Goal: Information Seeking & Learning: Learn about a topic

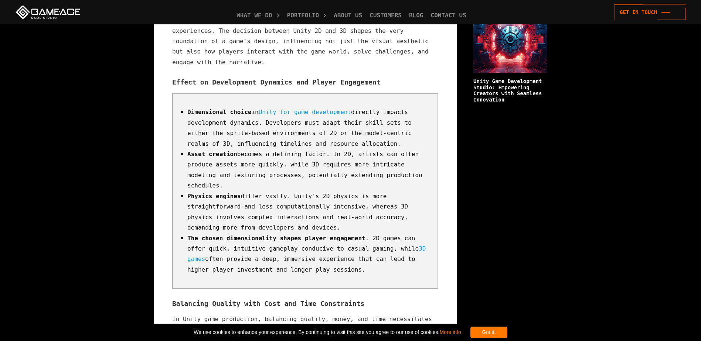
scroll to position [665, 0]
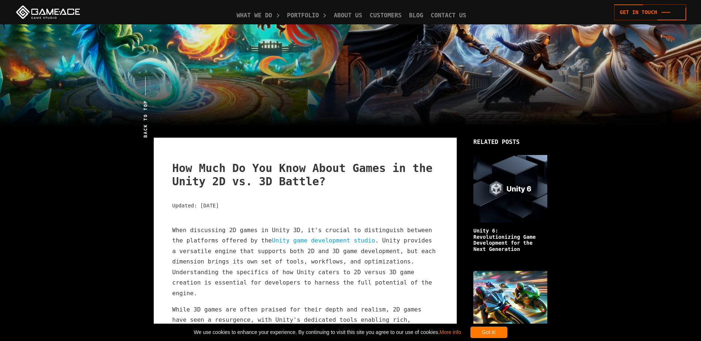
scroll to position [185, 0]
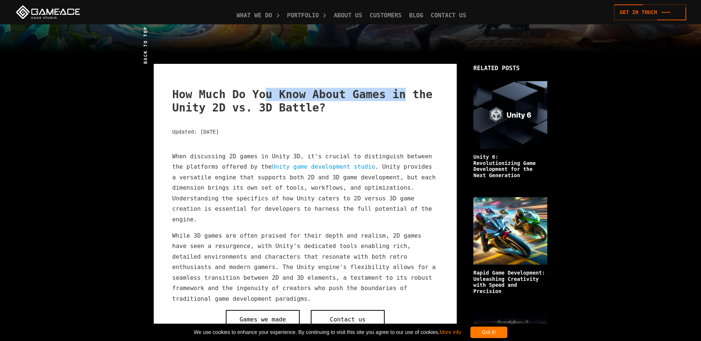
drag, startPoint x: 279, startPoint y: 84, endPoint x: 387, endPoint y: 84, distance: 107.9
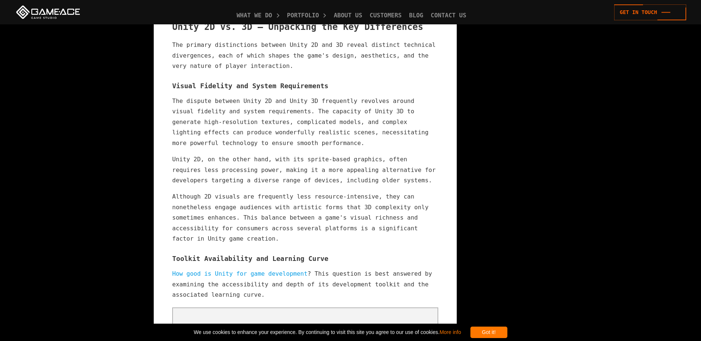
scroll to position [998, 0]
